Goal: Find specific page/section: Find specific page/section

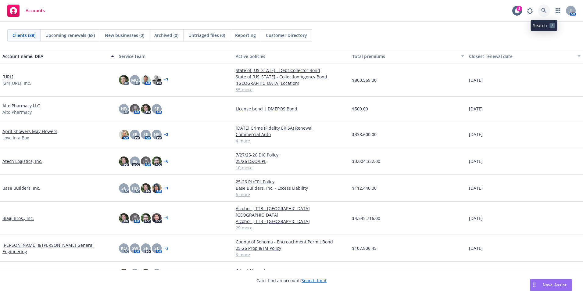
click at [543, 9] on icon at bounding box center [543, 10] width 5 height 5
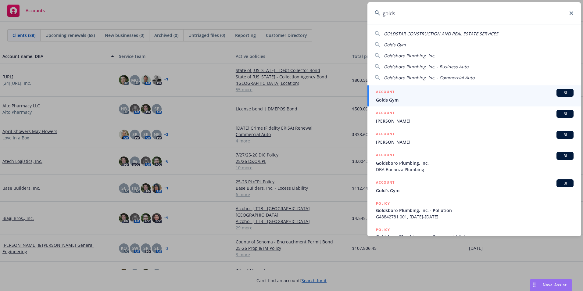
click at [417, 55] on span "Goldsboro Plumbing, Inc." at bounding box center [410, 56] width 52 height 6
type input "Goldsboro Plumbing, Inc."
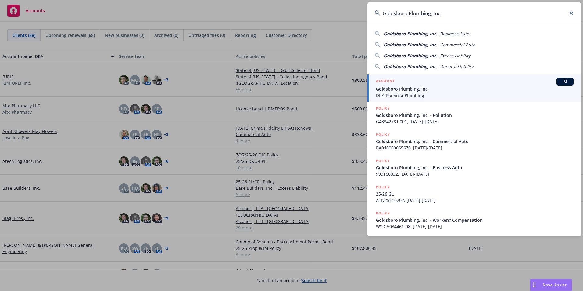
click at [398, 88] on span "Goldsboro Plumbing, Inc." at bounding box center [474, 89] width 197 height 6
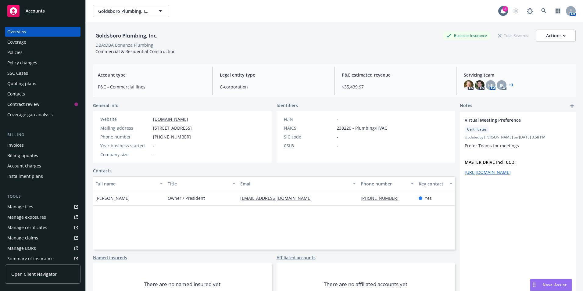
click at [23, 53] on div "Policies" at bounding box center [42, 53] width 71 height 10
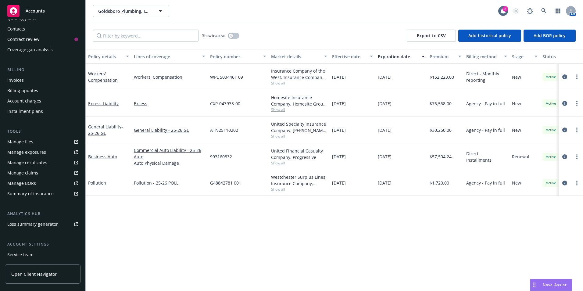
scroll to position [106, 0]
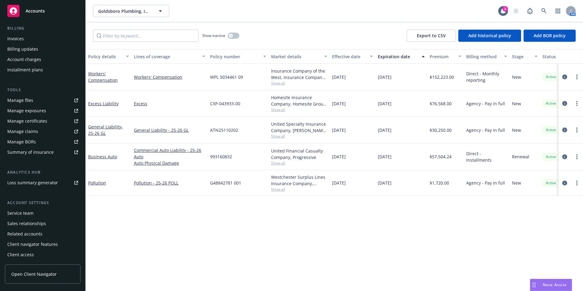
click at [12, 215] on div "Service team" at bounding box center [20, 213] width 26 height 10
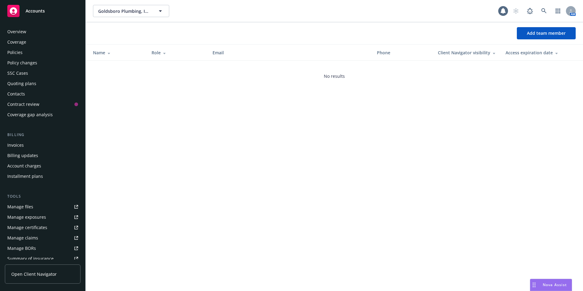
scroll to position [106, 0]
